Goal: Information Seeking & Learning: Learn about a topic

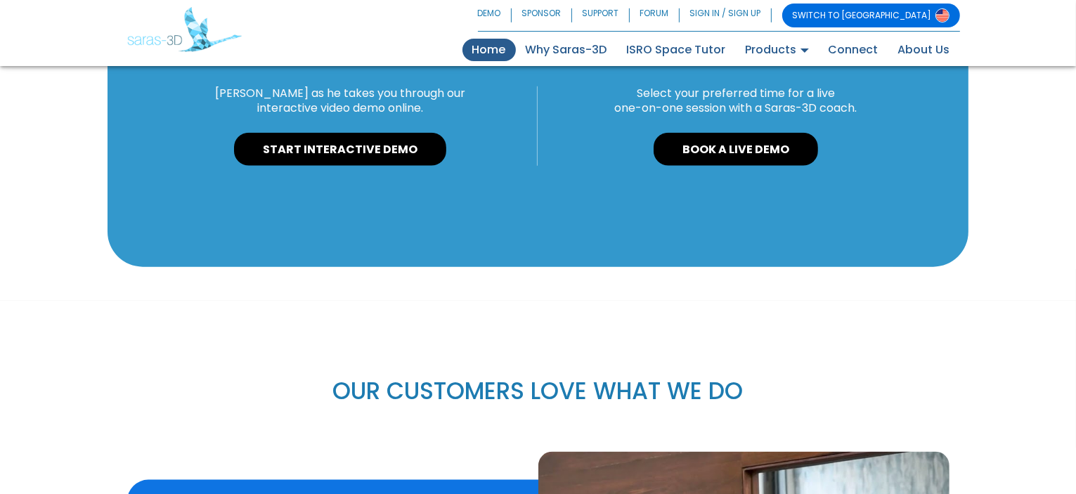
scroll to position [1203, 0]
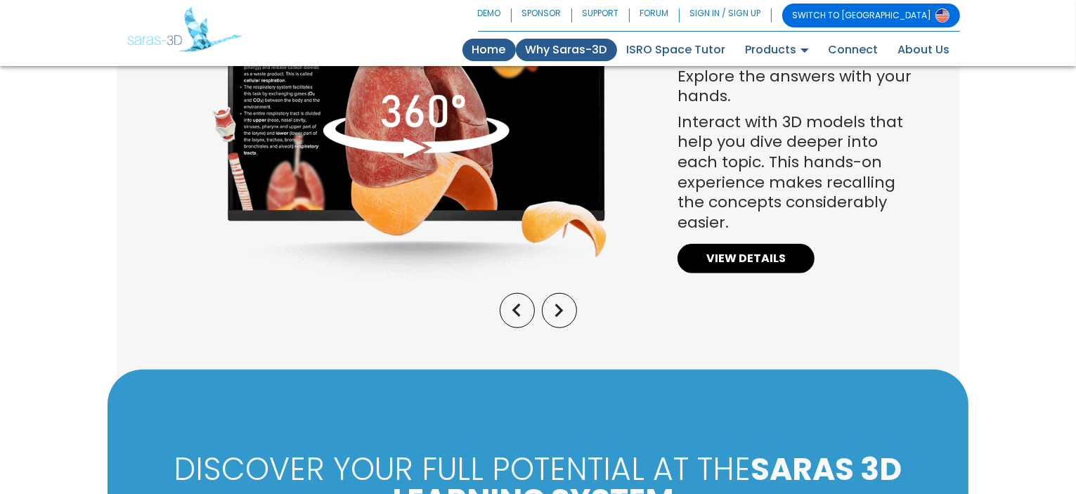
click at [586, 53] on link "Why Saras-3D" at bounding box center [566, 50] width 101 height 22
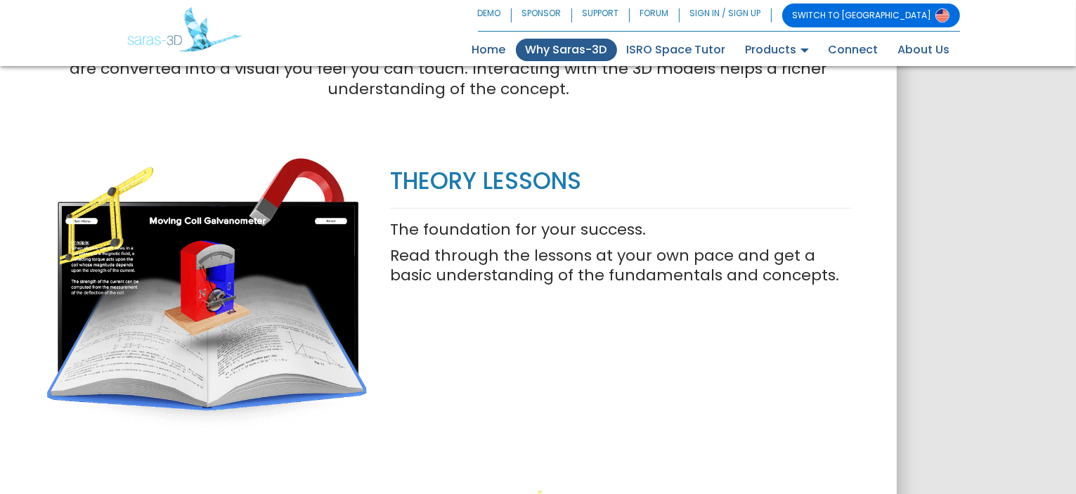
scroll to position [773, 0]
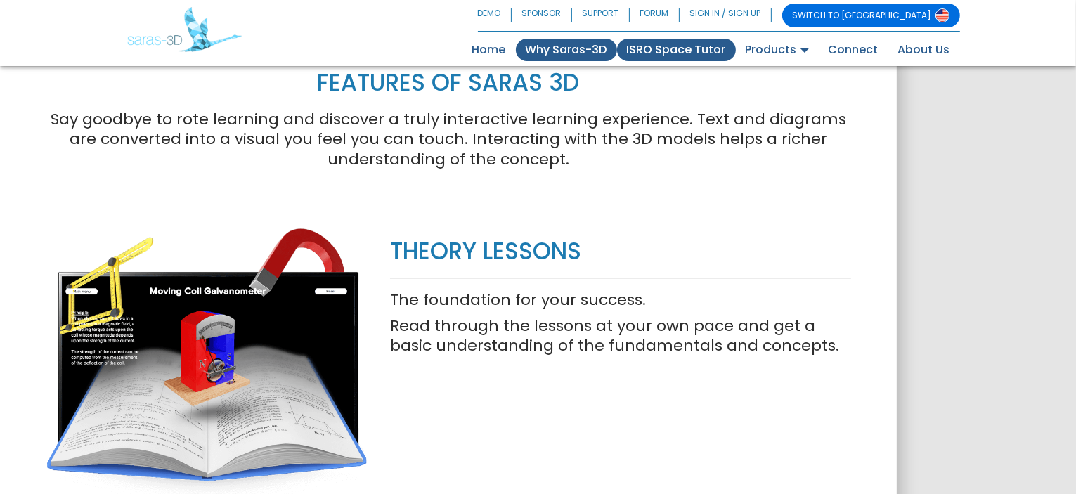
click at [658, 49] on link "ISRO Space Tutor" at bounding box center [676, 50] width 119 height 22
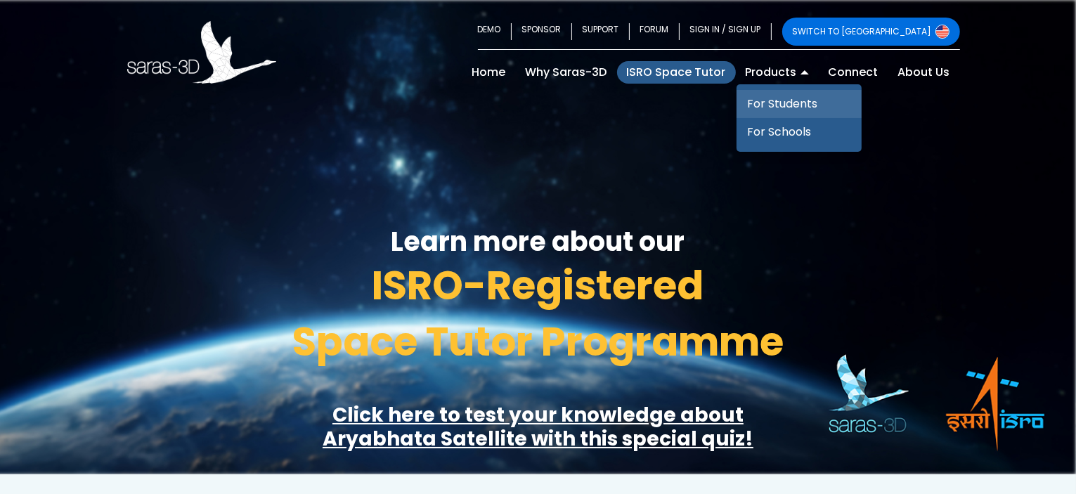
click at [770, 106] on link "For Students" at bounding box center [798, 104] width 125 height 28
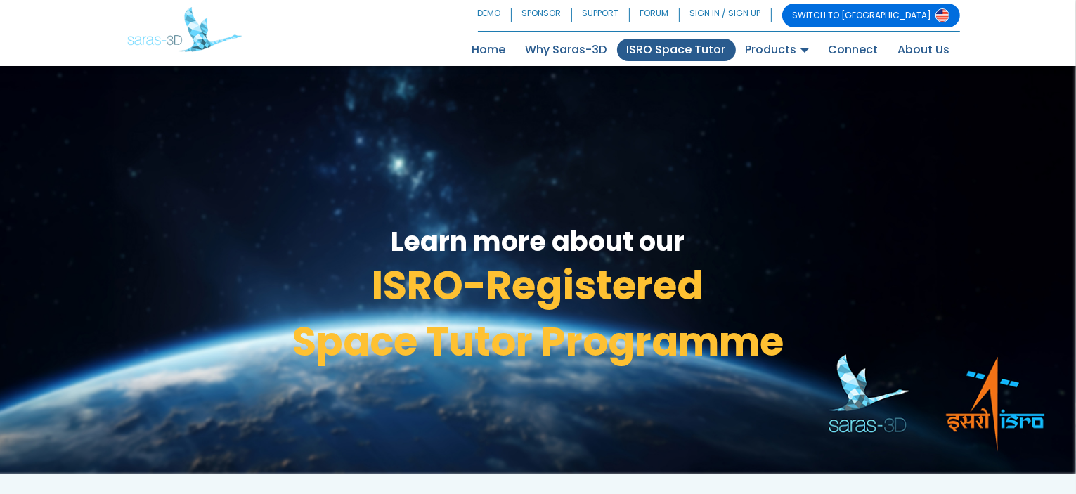
scroll to position [70, 0]
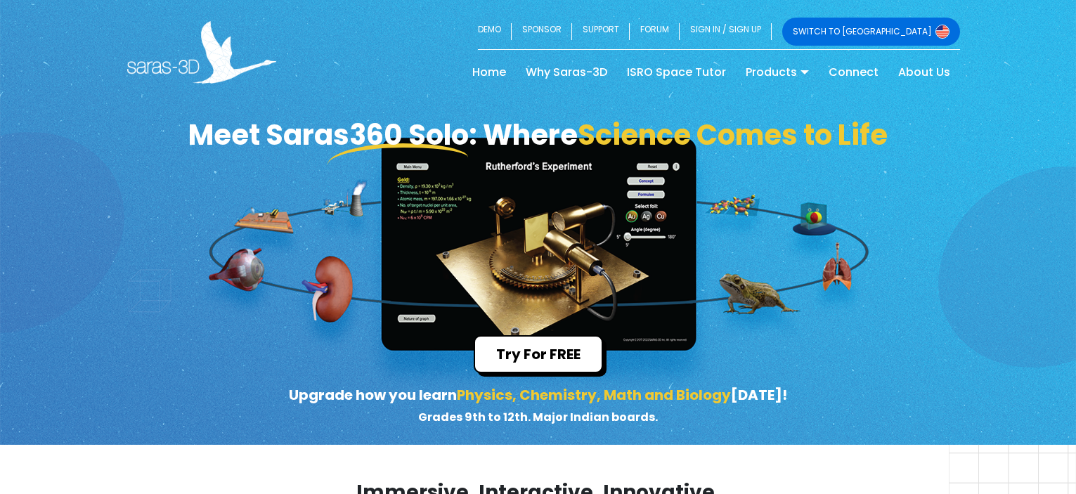
click at [771, 45] on link "SIGN IN / SIGN UP" at bounding box center [725, 32] width 92 height 28
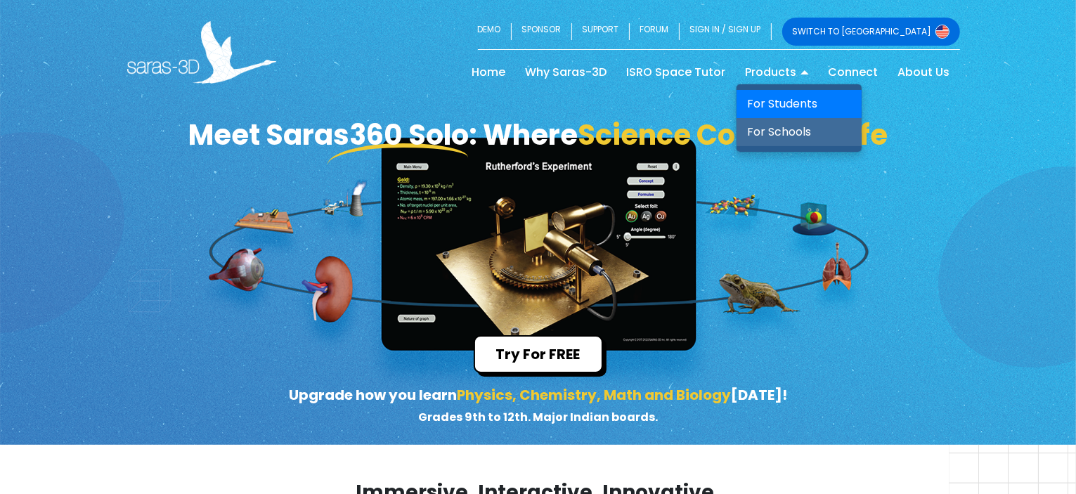
click at [795, 135] on link "For Schools" at bounding box center [798, 132] width 125 height 28
click at [759, 128] on link "For Schools" at bounding box center [798, 132] width 125 height 28
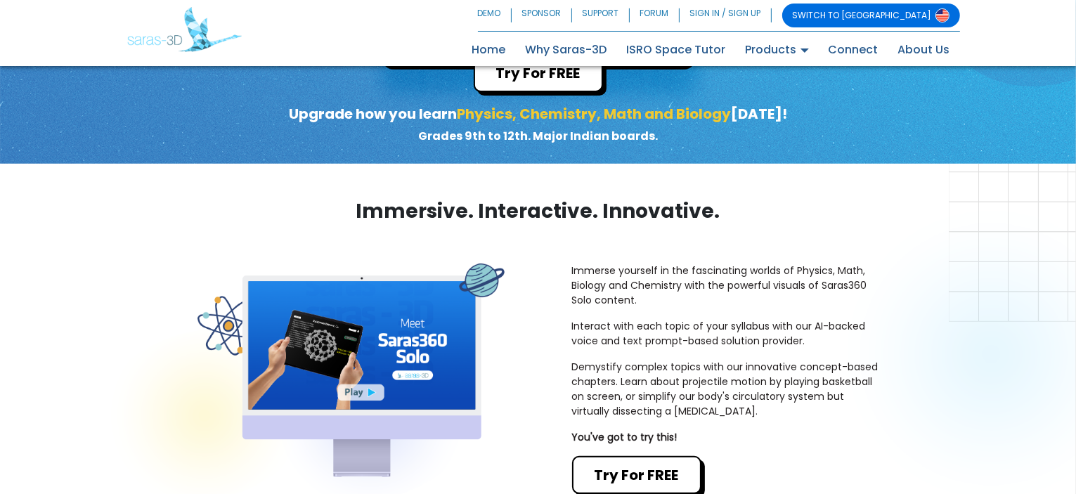
scroll to position [351, 0]
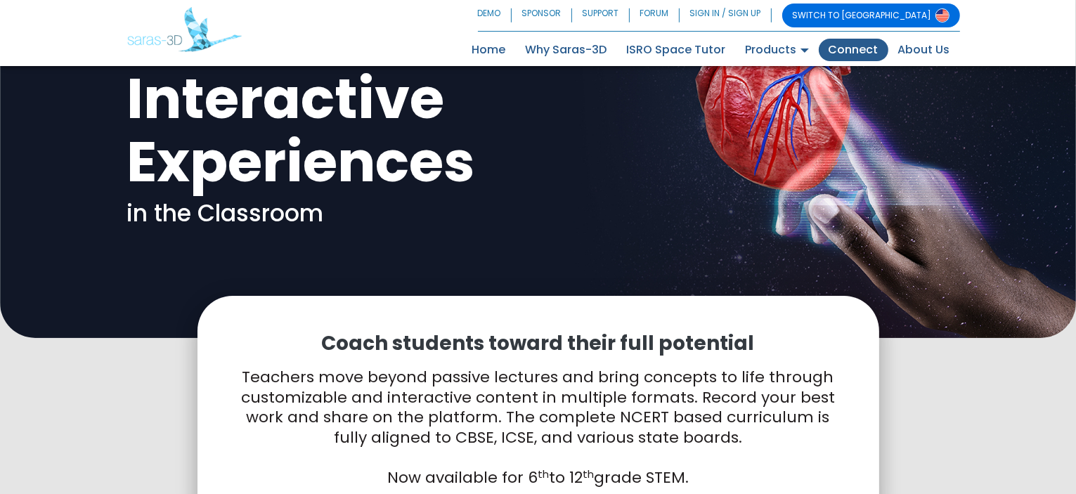
scroll to position [136, 0]
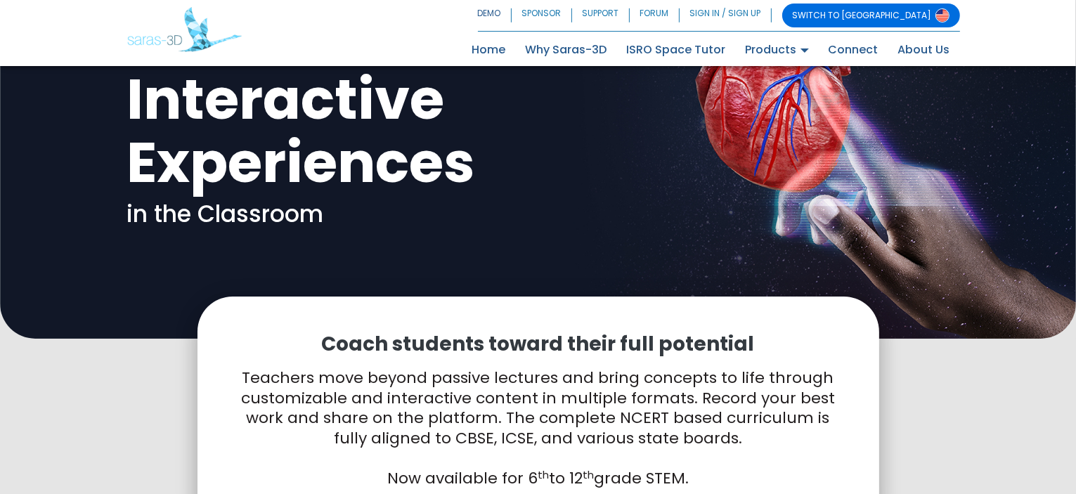
click at [511, 8] on link "DEMO" at bounding box center [495, 16] width 34 height 24
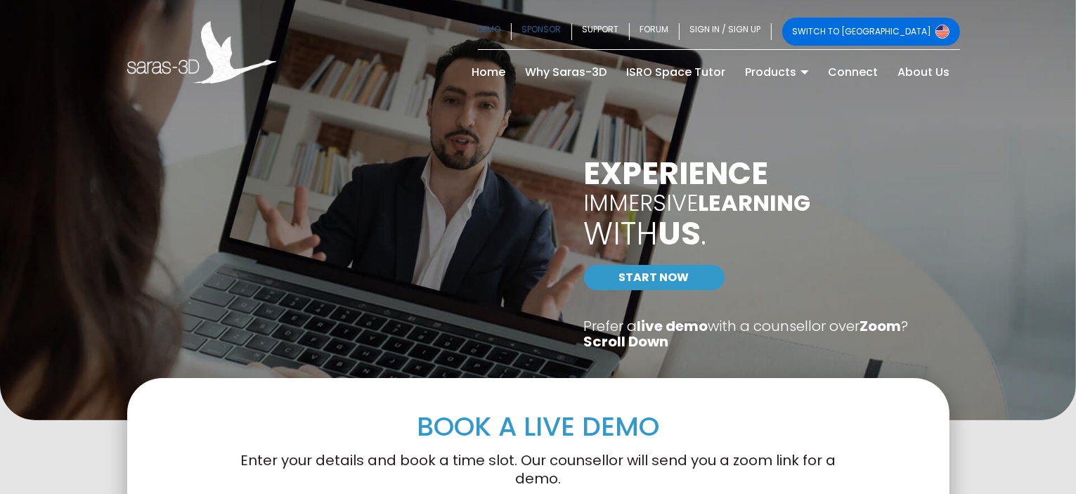
click at [572, 21] on link "SPONSOR" at bounding box center [541, 32] width 60 height 28
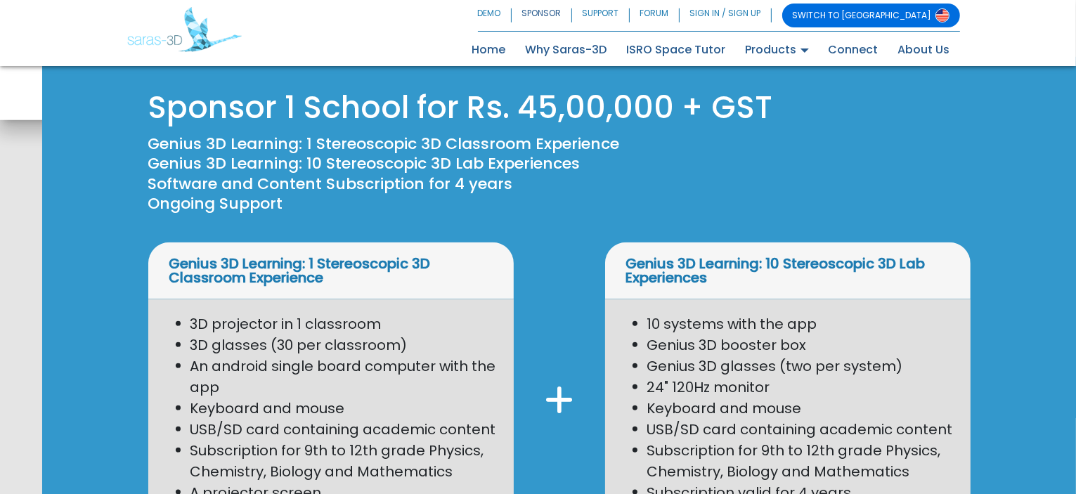
scroll to position [1475, 0]
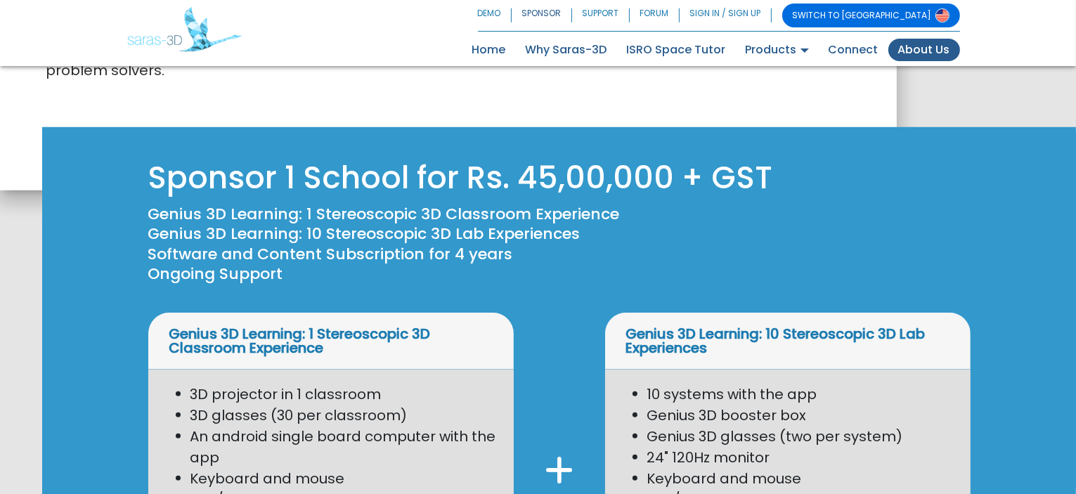
click at [922, 50] on link "About Us" at bounding box center [924, 50] width 72 height 22
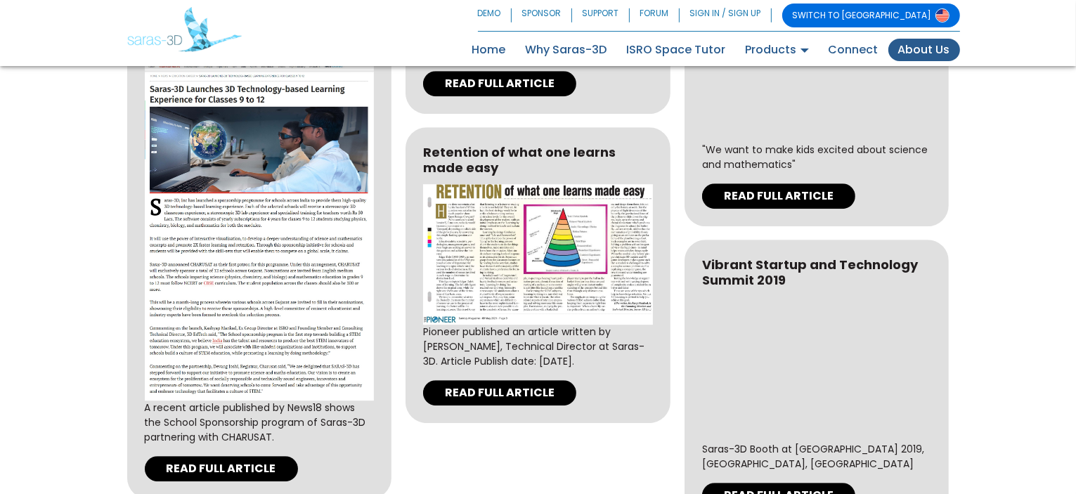
scroll to position [4474, 0]
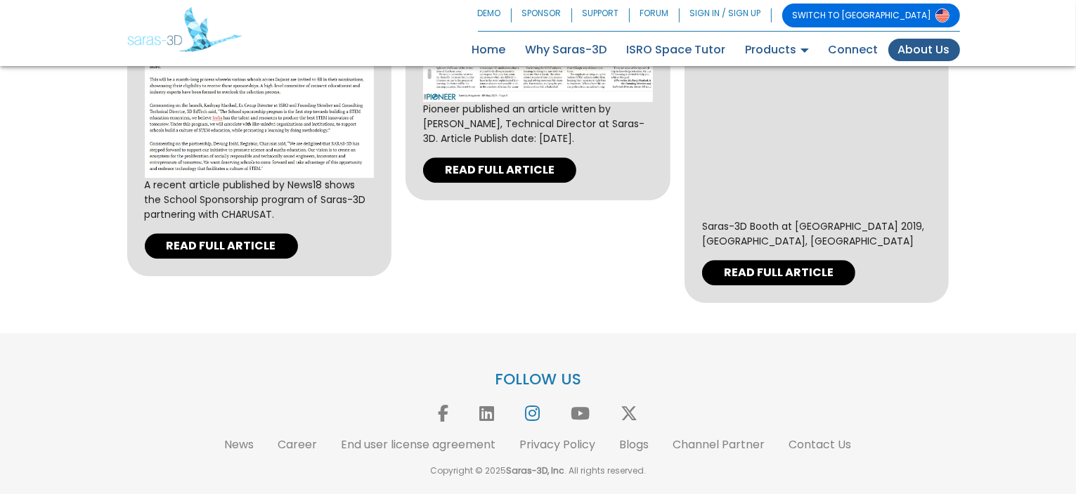
click at [539, 418] on icon at bounding box center [532, 413] width 29 height 17
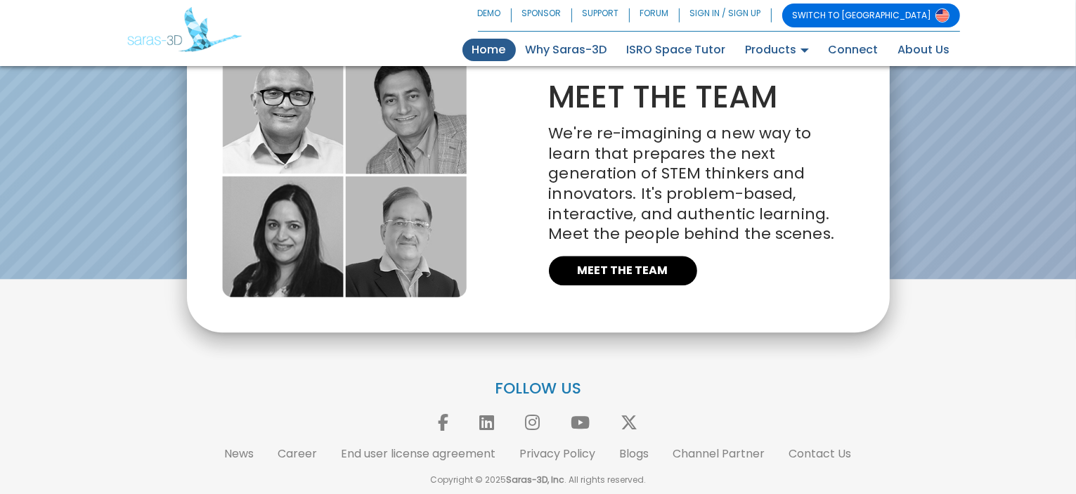
scroll to position [3240, 0]
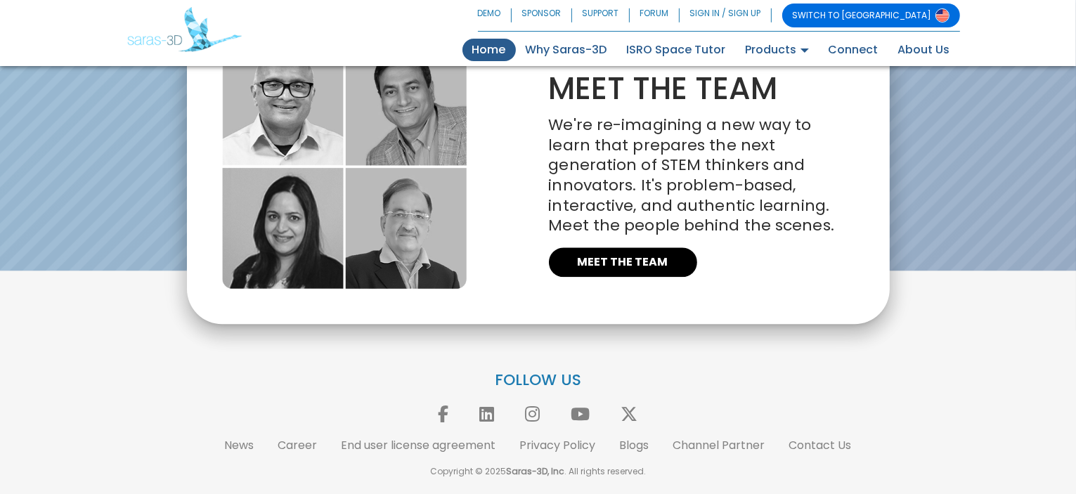
click at [629, 454] on div "FOLLOW US News Career End user license agreement Privacy Policy Blogs Channel P…" at bounding box center [538, 423] width 843 height 107
click at [636, 443] on link "Blogs" at bounding box center [635, 445] width 30 height 16
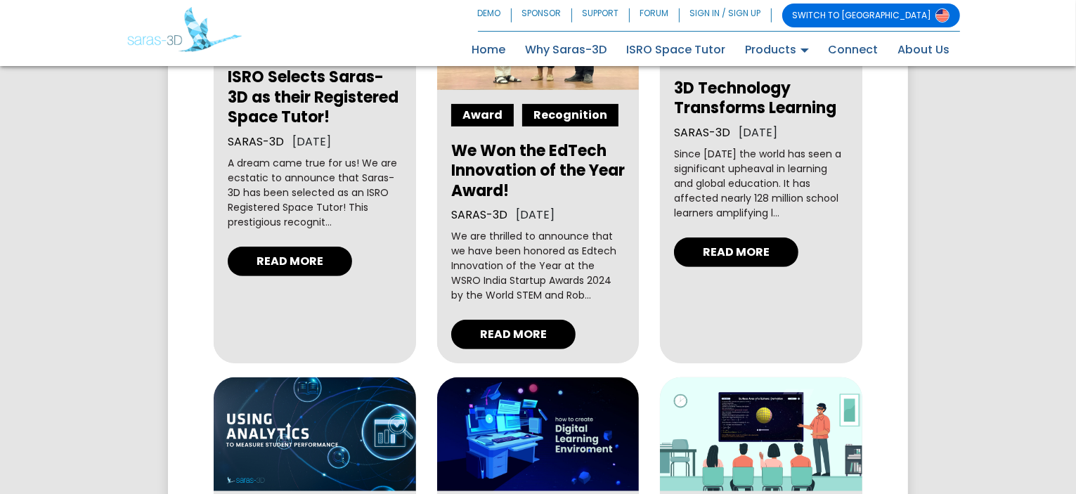
scroll to position [422, 0]
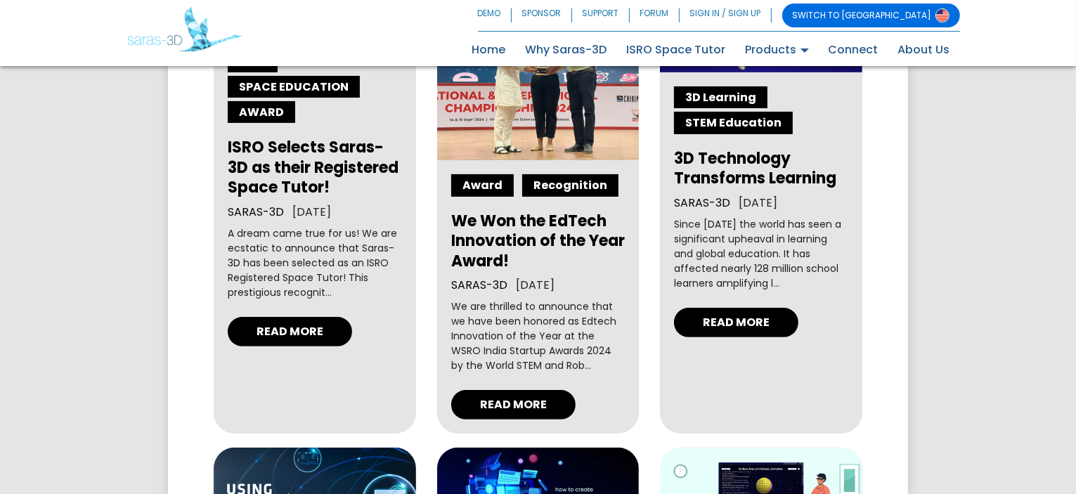
click at [503, 379] on div "Award Recognition We Won the EdTech Innovation of the Year Award! SARAS-3D [DAT…" at bounding box center [538, 296] width 202 height 273
click at [503, 398] on link "READ MORE" at bounding box center [513, 405] width 124 height 30
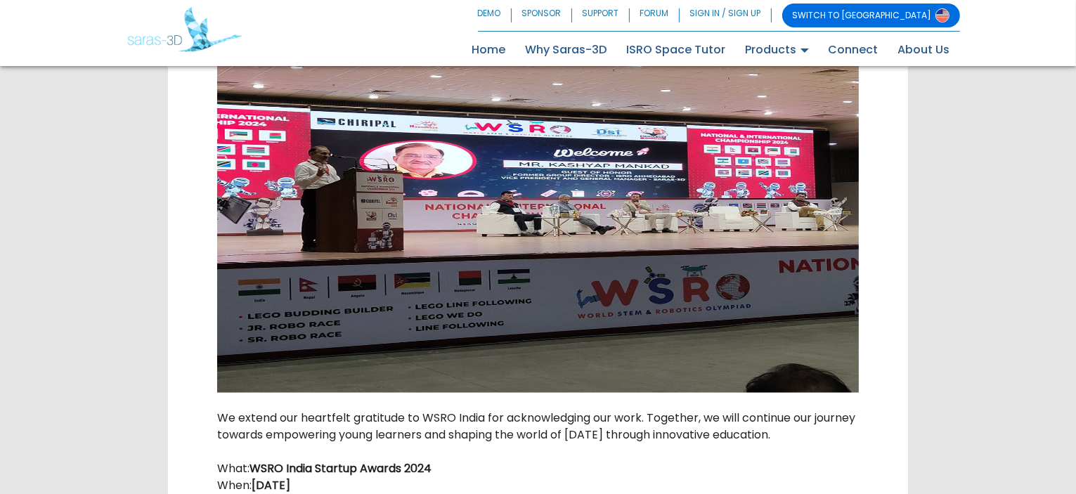
scroll to position [2274, 0]
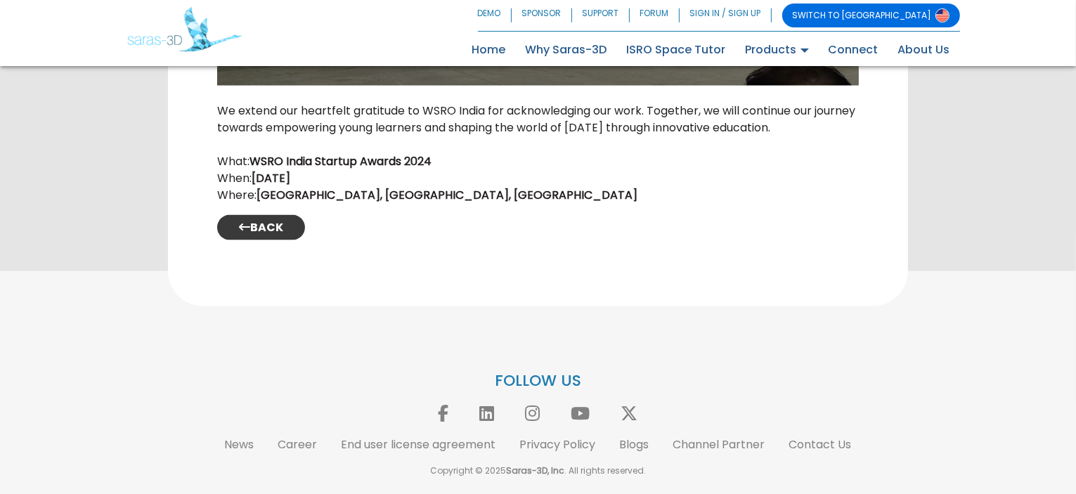
click at [267, 220] on link "BACK" at bounding box center [261, 227] width 88 height 25
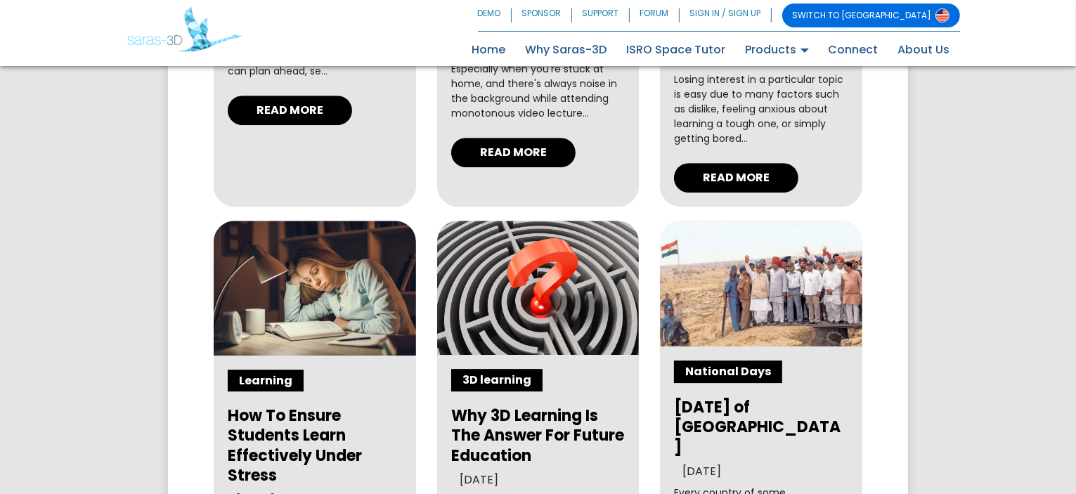
scroll to position [4600, 0]
